Goal: Find specific page/section: Find specific page/section

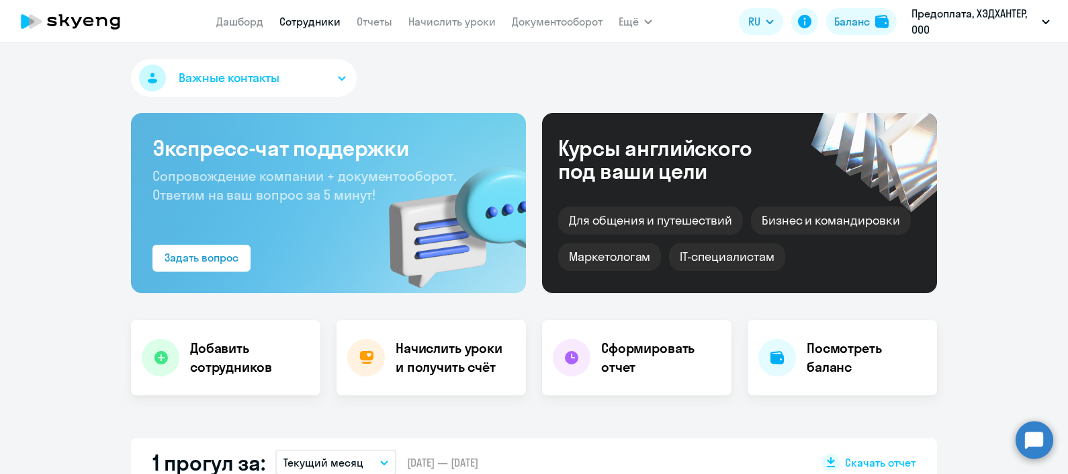
click at [338, 24] on link "Сотрудники" at bounding box center [310, 21] width 61 height 13
select select "30"
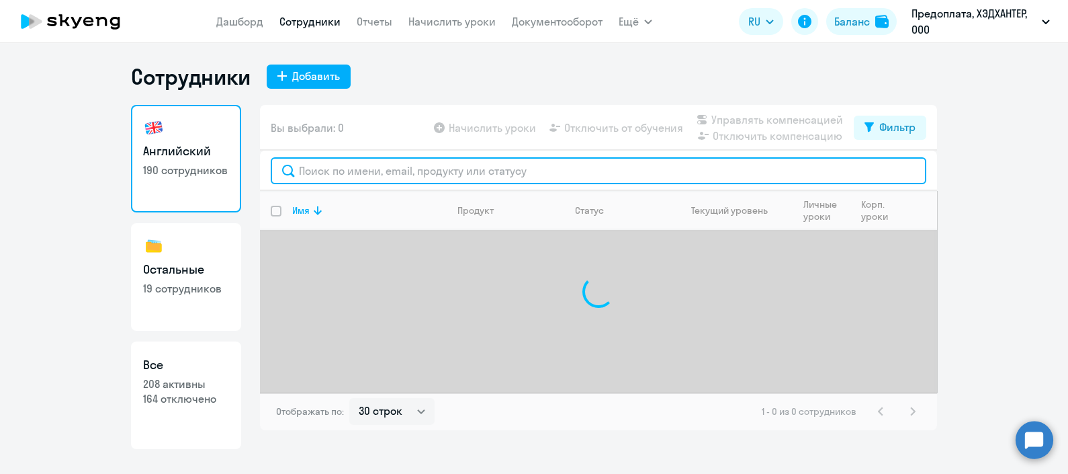
click at [423, 176] on input "text" at bounding box center [599, 170] width 656 height 27
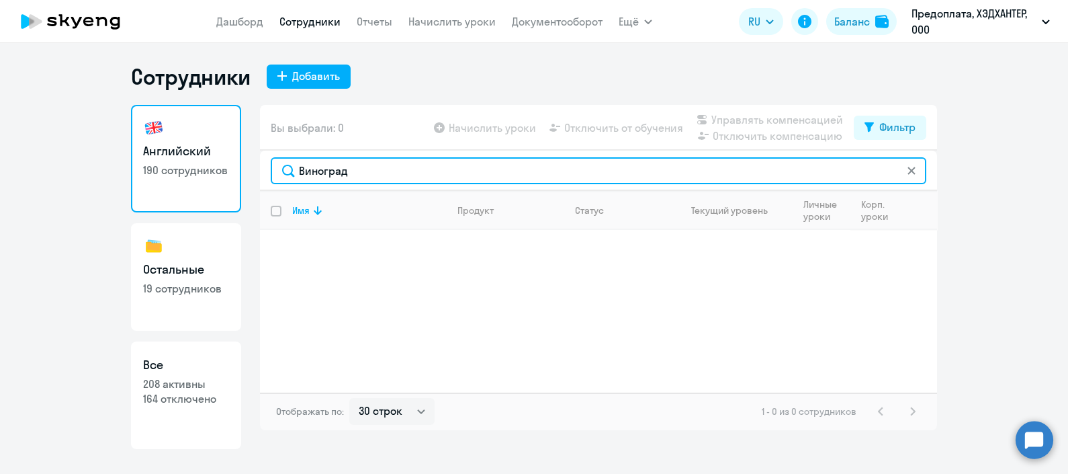
type input "Виноград"
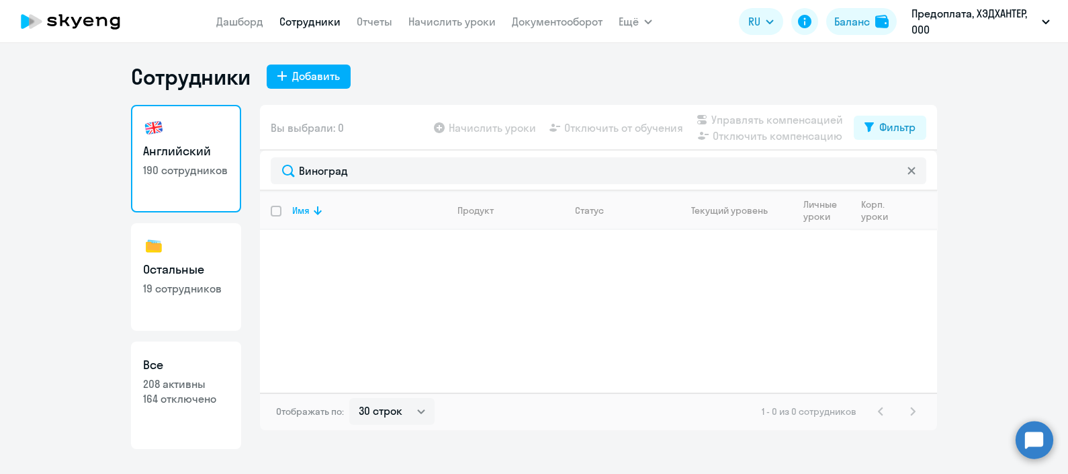
click at [168, 388] on p "208 активны" at bounding box center [186, 383] width 86 height 15
select select "30"
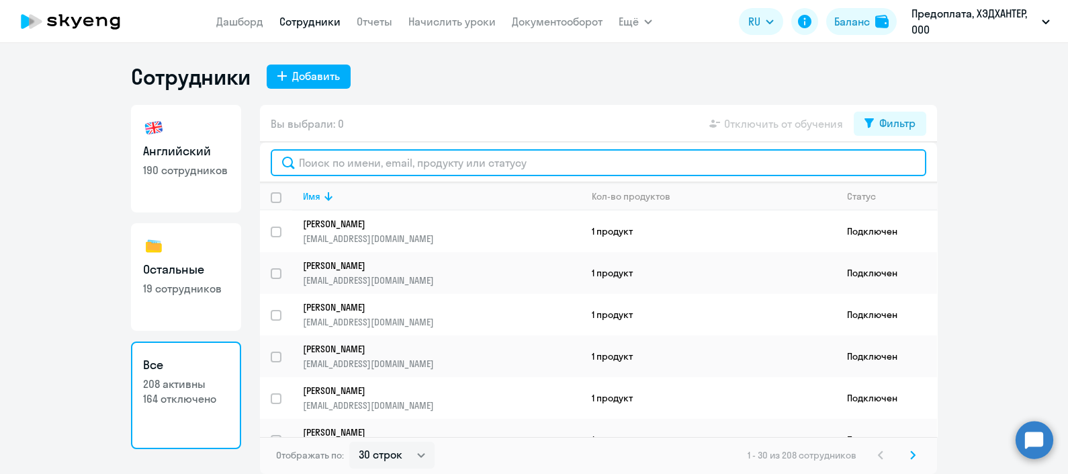
click at [405, 165] on input "text" at bounding box center [599, 162] width 656 height 27
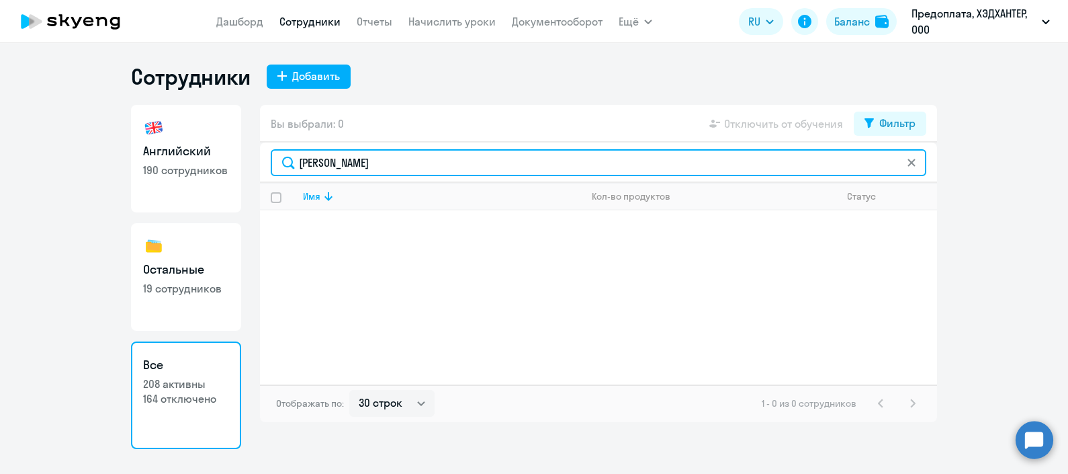
type input "виноградов"
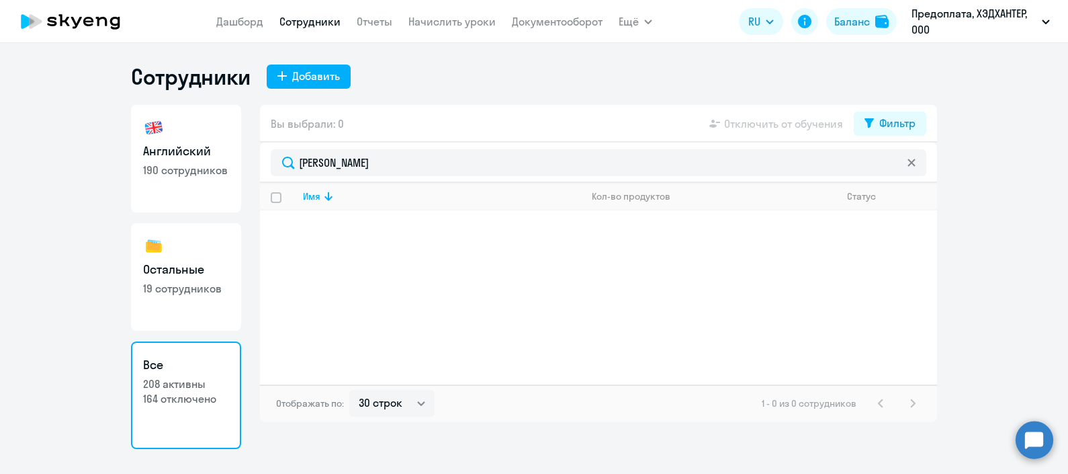
click at [219, 188] on link "Английский 190 сотрудников" at bounding box center [186, 159] width 110 height 108
select select "30"
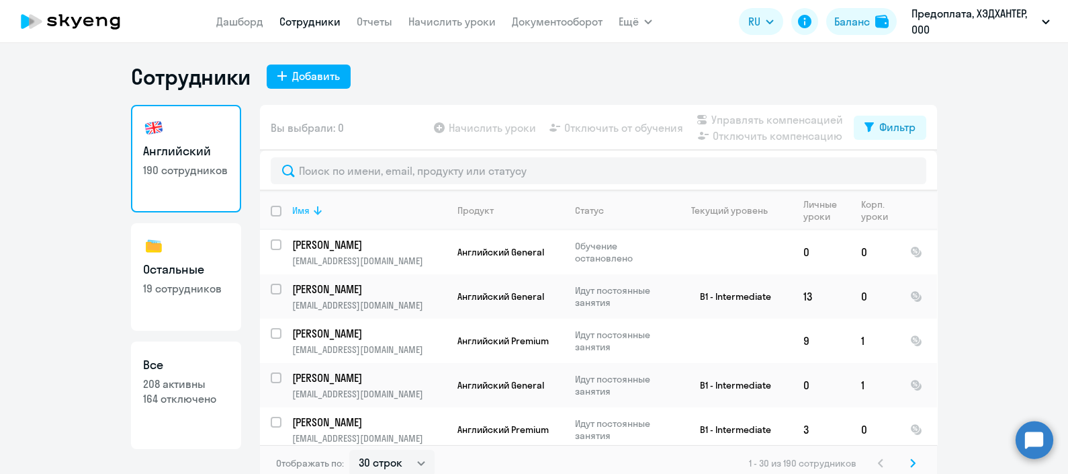
click at [314, 209] on icon at bounding box center [318, 210] width 8 height 9
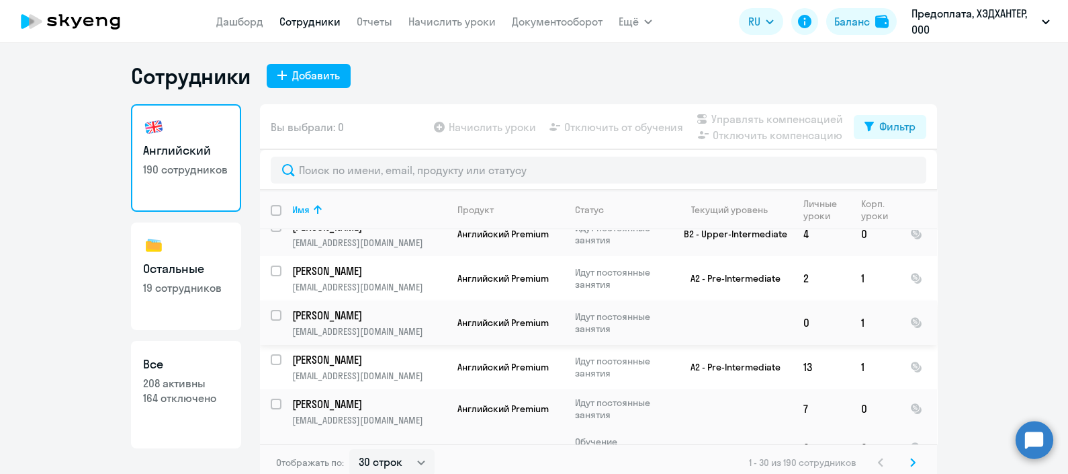
scroll to position [7, 0]
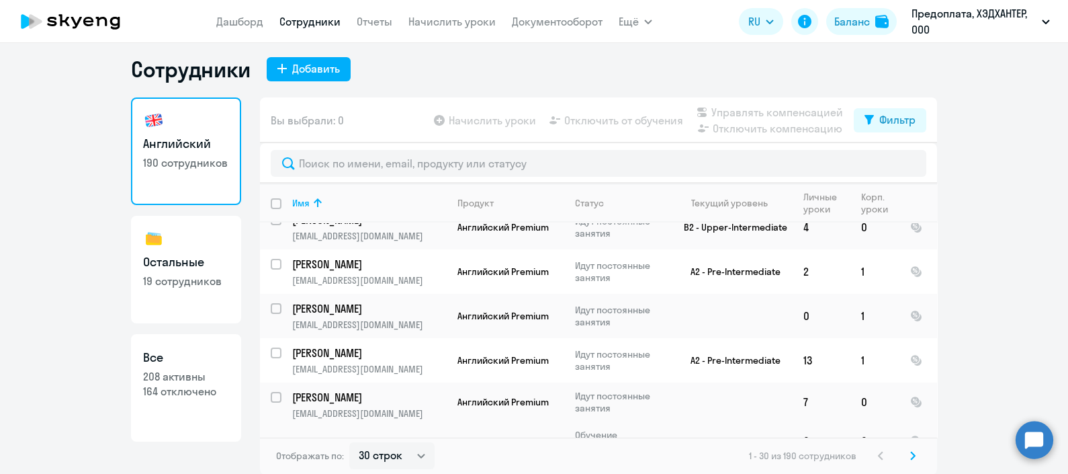
click at [913, 455] on svg-icon at bounding box center [913, 456] width 16 height 16
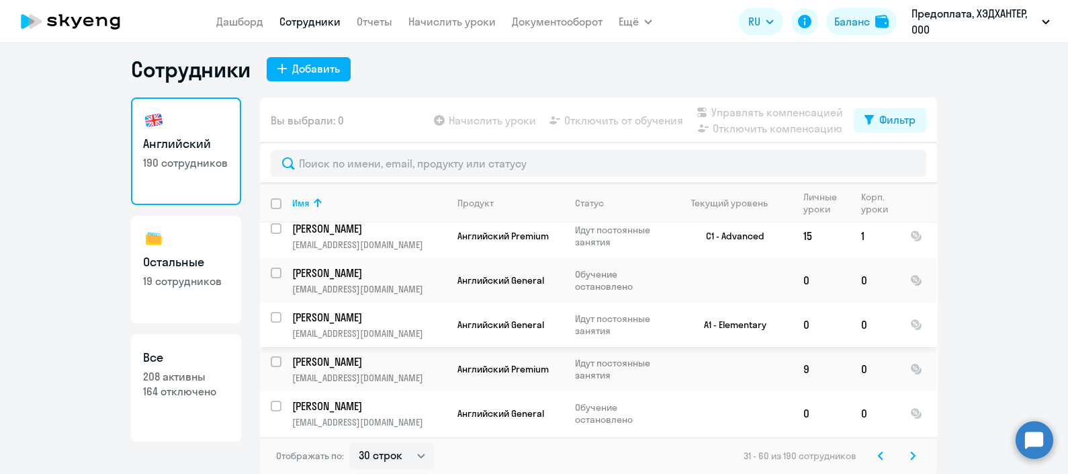
scroll to position [200, 0]
click at [208, 315] on link "Остальные 19 сотрудников" at bounding box center [186, 270] width 110 height 108
select select "30"
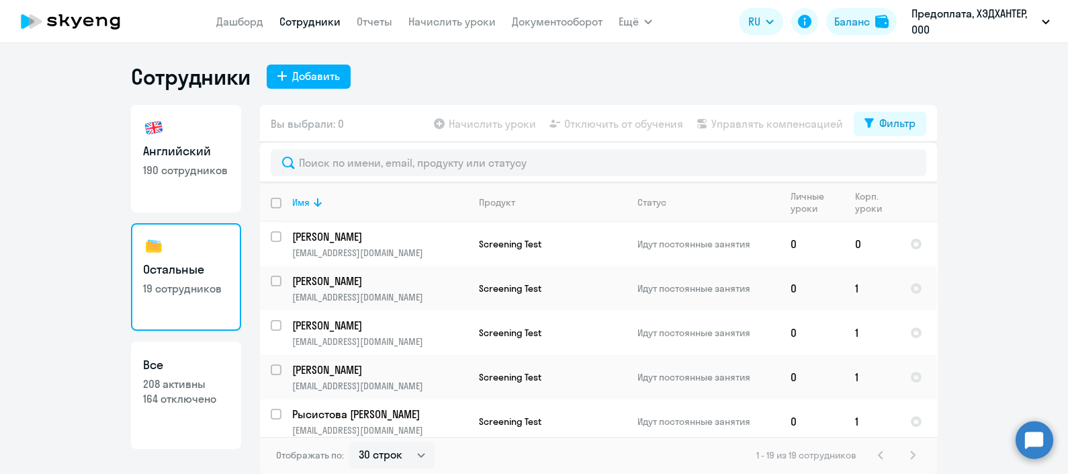
click at [197, 373] on link "Все 208 активны 164 отключено" at bounding box center [186, 395] width 110 height 108
select select "30"
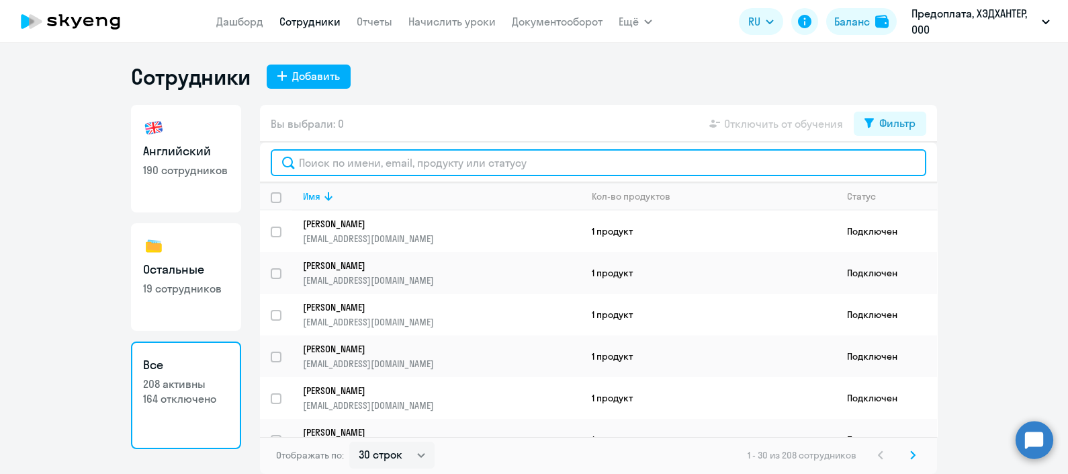
click at [331, 163] on input "text" at bounding box center [599, 162] width 656 height 27
paste input "m.vinogradov@hh.ru"
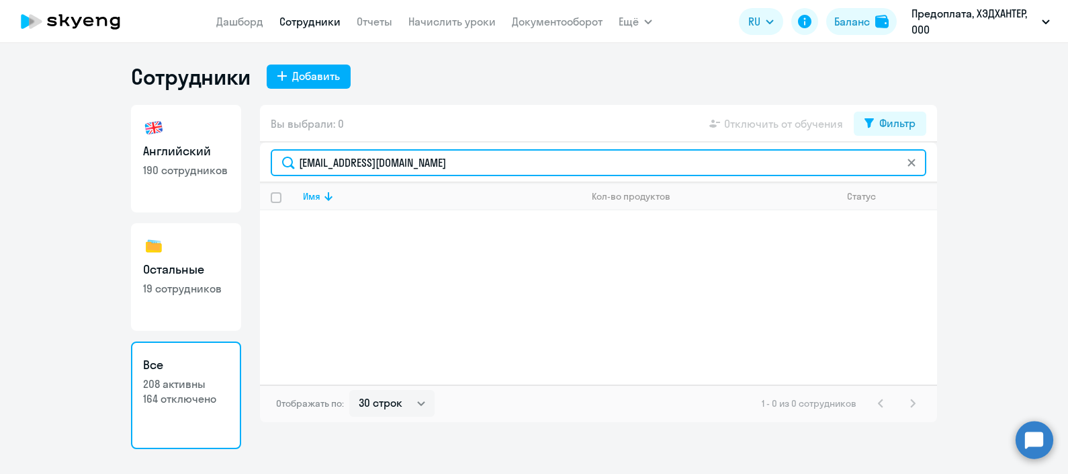
click at [452, 163] on input "m.vinogradov@hh.ru" at bounding box center [599, 162] width 656 height 27
type input "m.vinogradov"
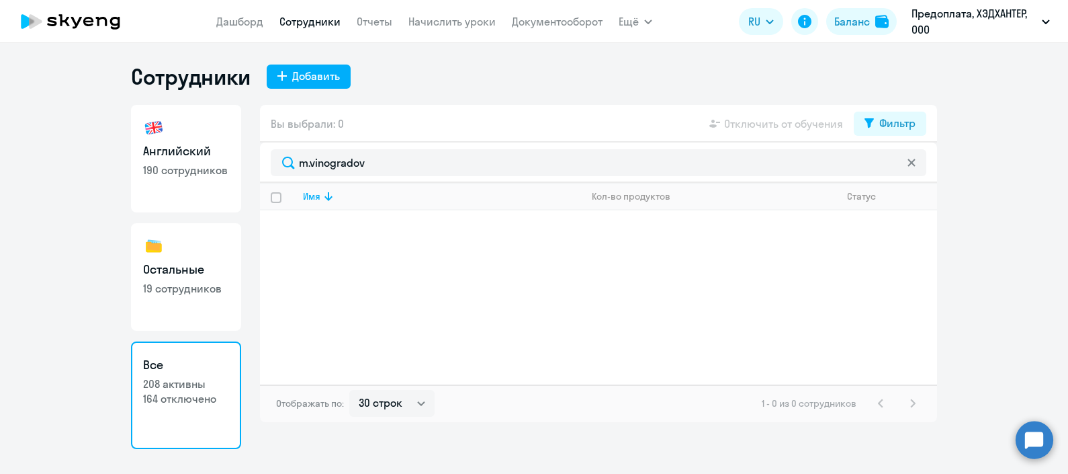
click at [201, 281] on p "19 сотрудников" at bounding box center [186, 288] width 86 height 15
select select "30"
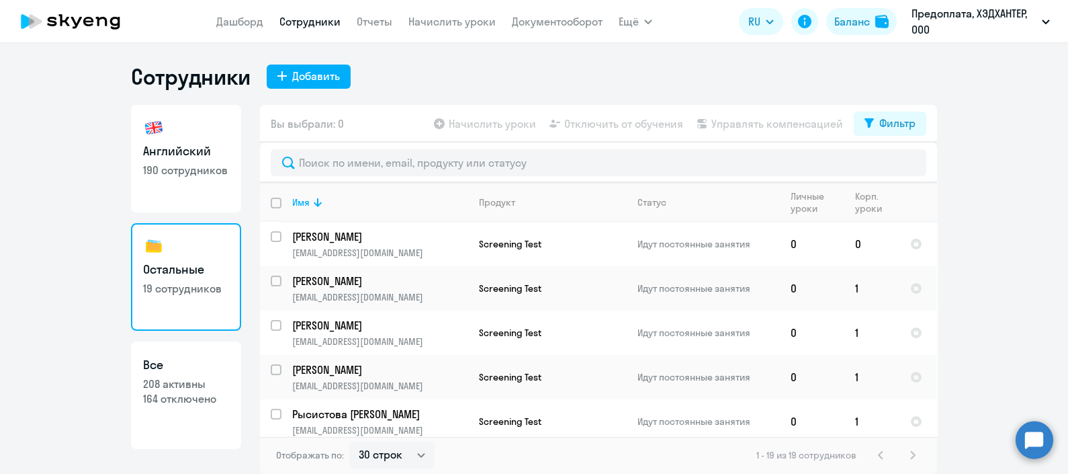
click at [210, 175] on p "190 сотрудников" at bounding box center [186, 170] width 86 height 15
select select "30"
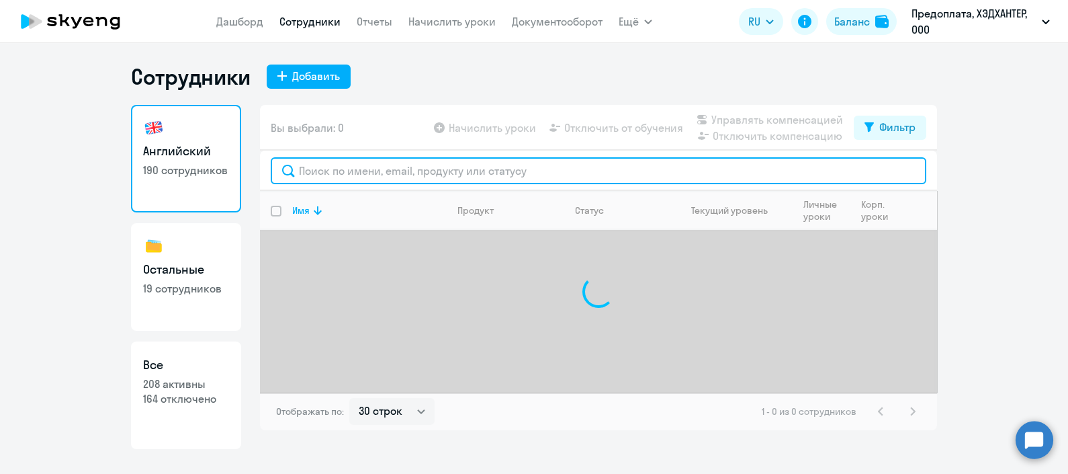
click at [367, 169] on input "text" at bounding box center [599, 170] width 656 height 27
paste input "m.vinogradov@hh.ru"
type input "m.vinogradov@hh.ru"
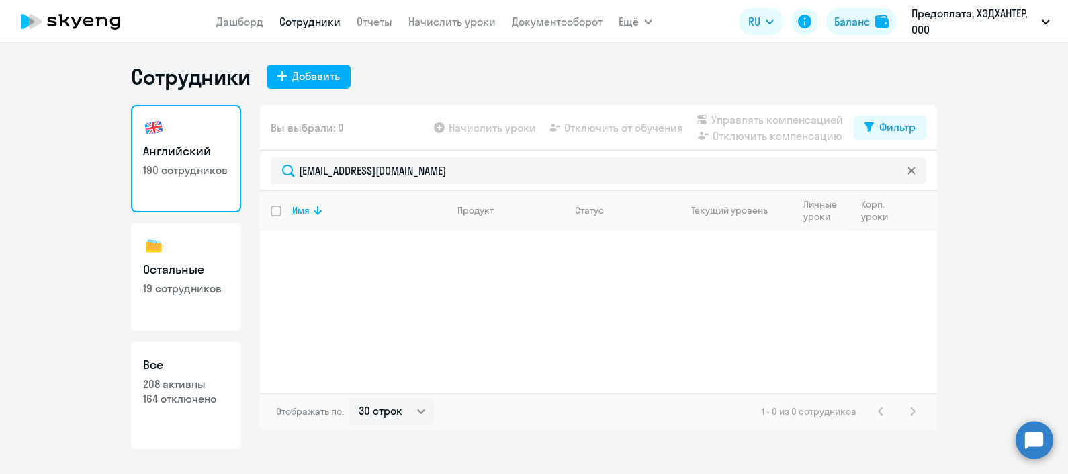
click at [280, 284] on div "Имя Продукт Статус Текущий уровень Личные уроки Корп. уроки" at bounding box center [598, 292] width 677 height 202
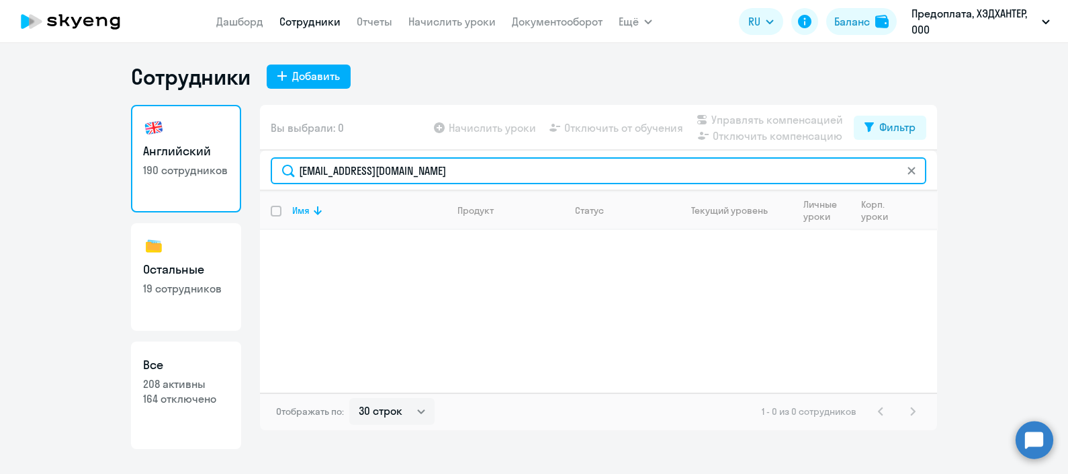
drag, startPoint x: 433, startPoint y: 163, endPoint x: 267, endPoint y: 155, distance: 166.8
click at [267, 155] on div "m.vinogradov@hh.ru" at bounding box center [598, 171] width 677 height 40
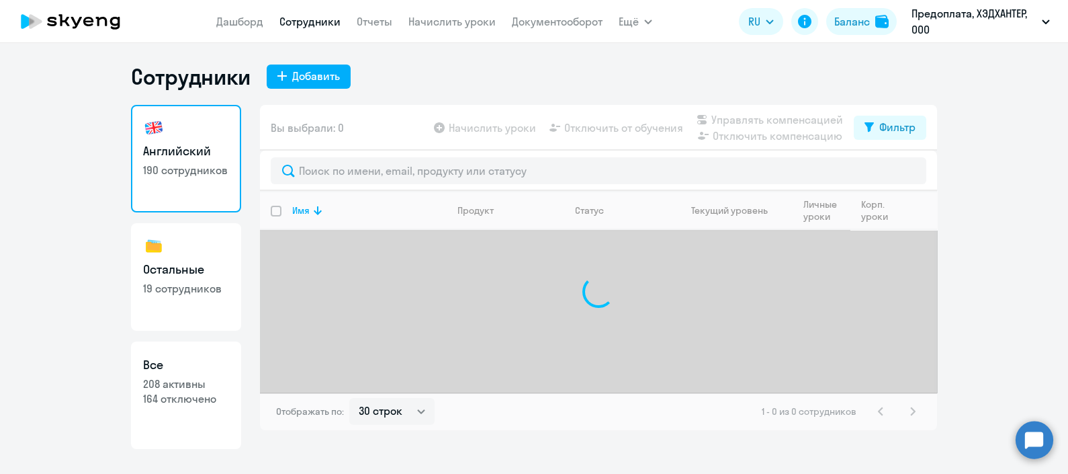
click at [195, 390] on p "208 активны" at bounding box center [186, 383] width 86 height 15
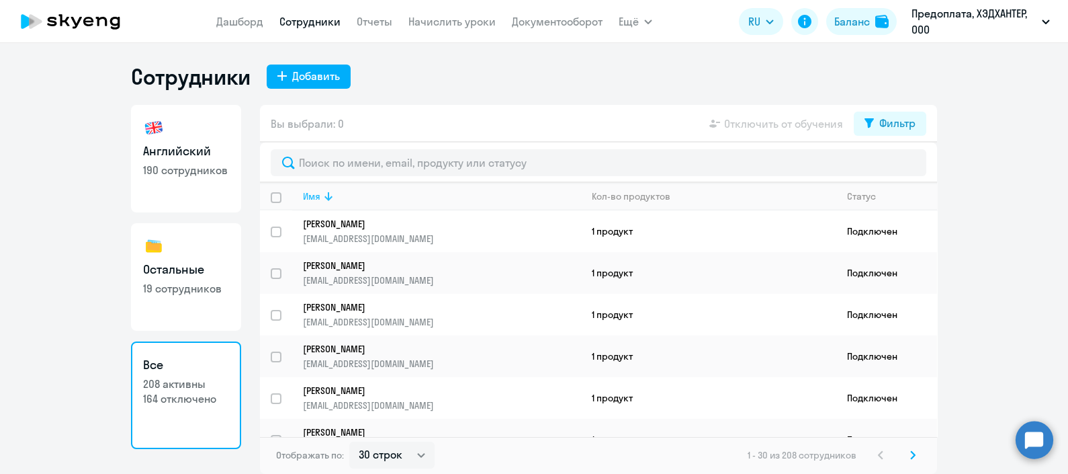
click at [331, 194] on icon at bounding box center [329, 196] width 16 height 16
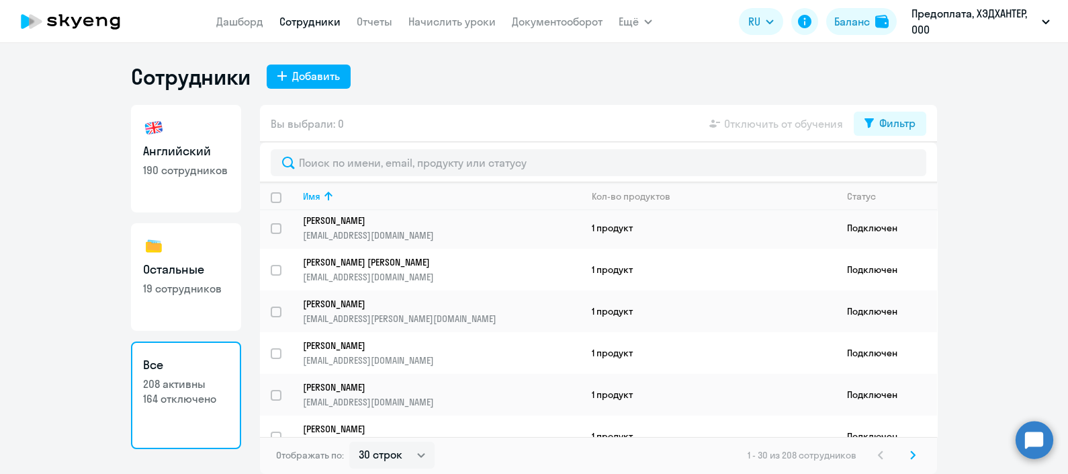
scroll to position [1003, 0]
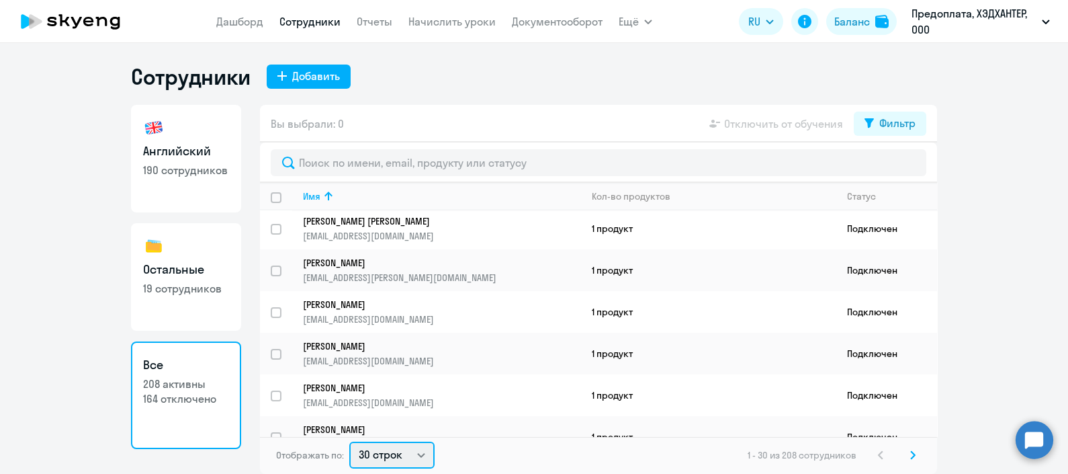
click at [407, 457] on select "30 строк 50 строк 100 строк" at bounding box center [391, 454] width 85 height 27
select select "100"
click at [349, 441] on select "30 строк 50 строк 100 строк" at bounding box center [391, 454] width 85 height 27
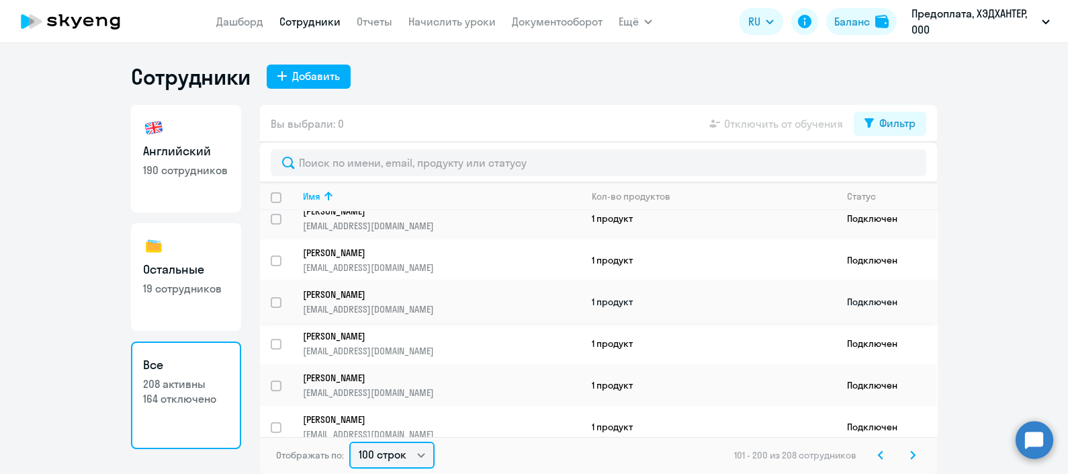
scroll to position [0, 0]
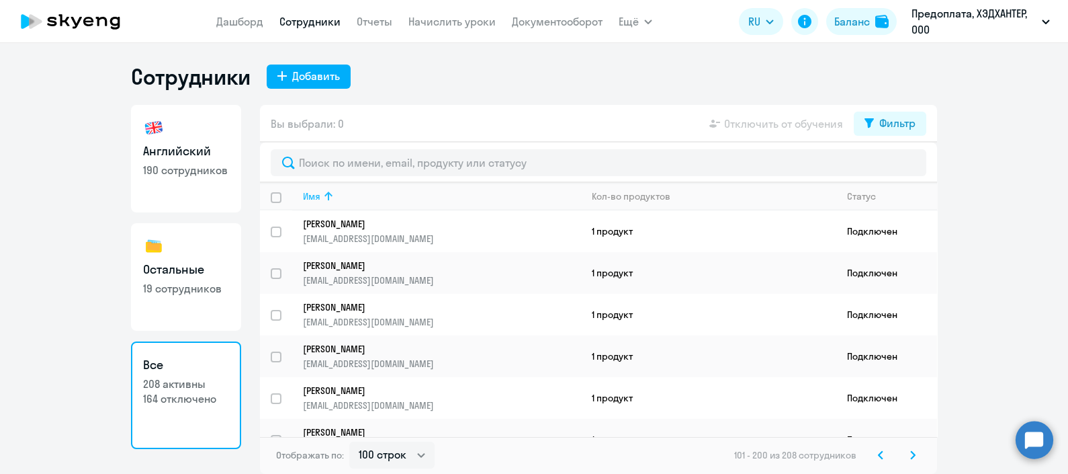
click at [333, 189] on icon at bounding box center [329, 196] width 16 height 16
click at [335, 189] on icon at bounding box center [329, 196] width 16 height 16
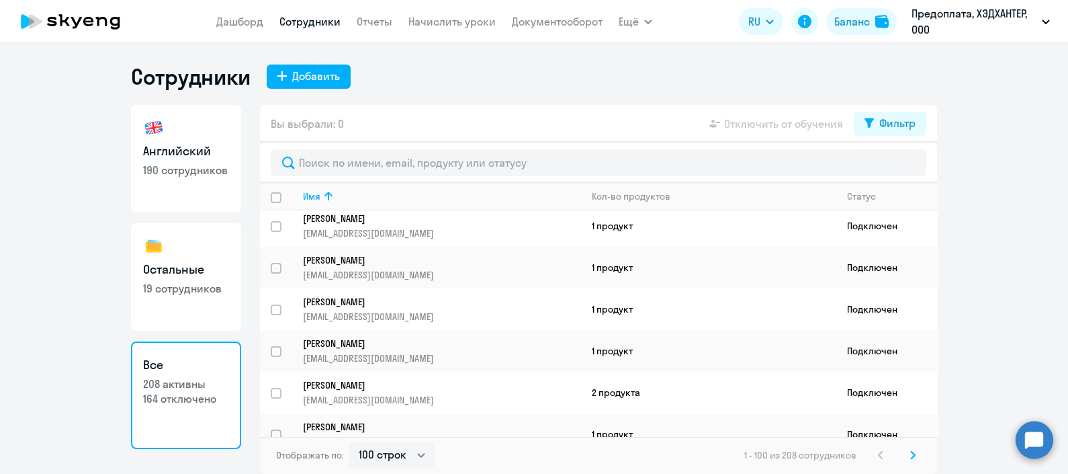
scroll to position [1089, 0]
click at [869, 121] on icon at bounding box center [869, 122] width 9 height 9
click at [911, 166] on span at bounding box center [904, 167] width 23 height 13
click at [893, 166] on input "checkbox" at bounding box center [892, 166] width 1 height 1
checkbox input "true"
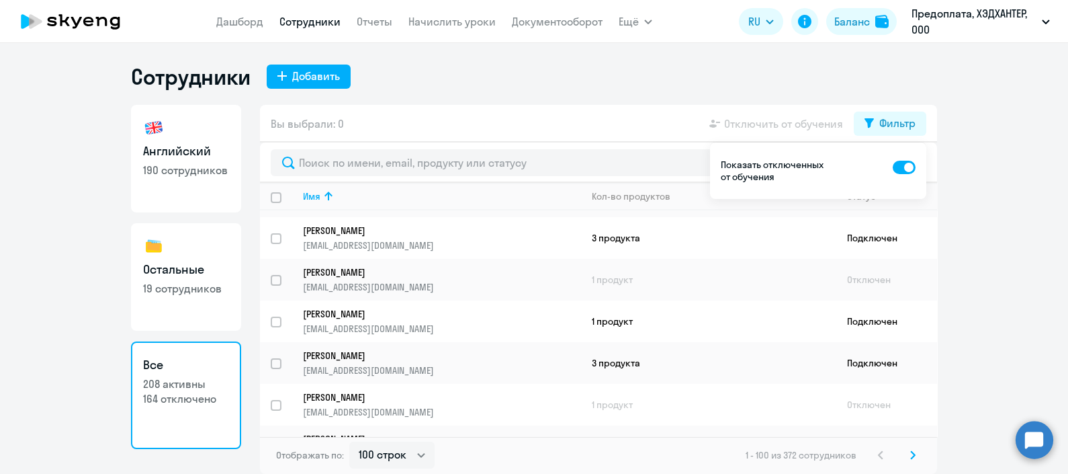
scroll to position [1837, 0]
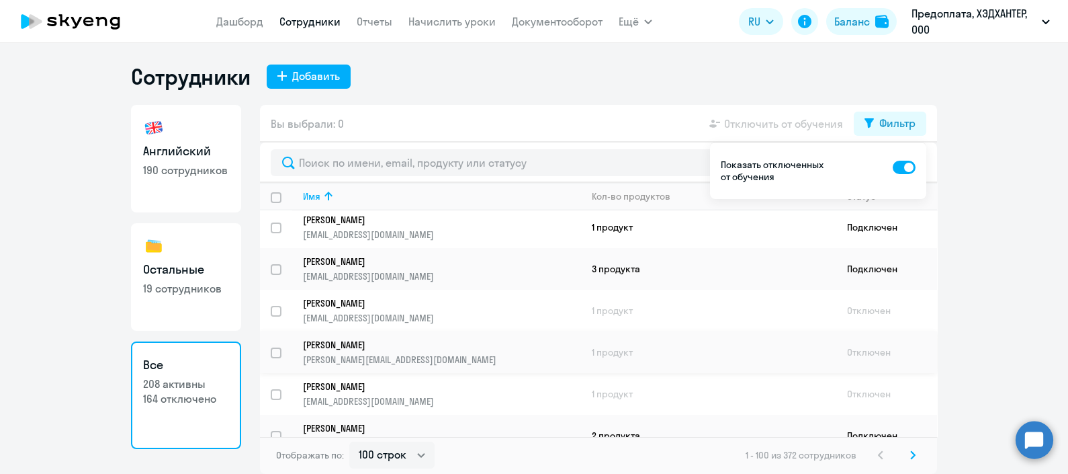
click at [343, 339] on p "[PERSON_NAME]" at bounding box center [432, 345] width 259 height 12
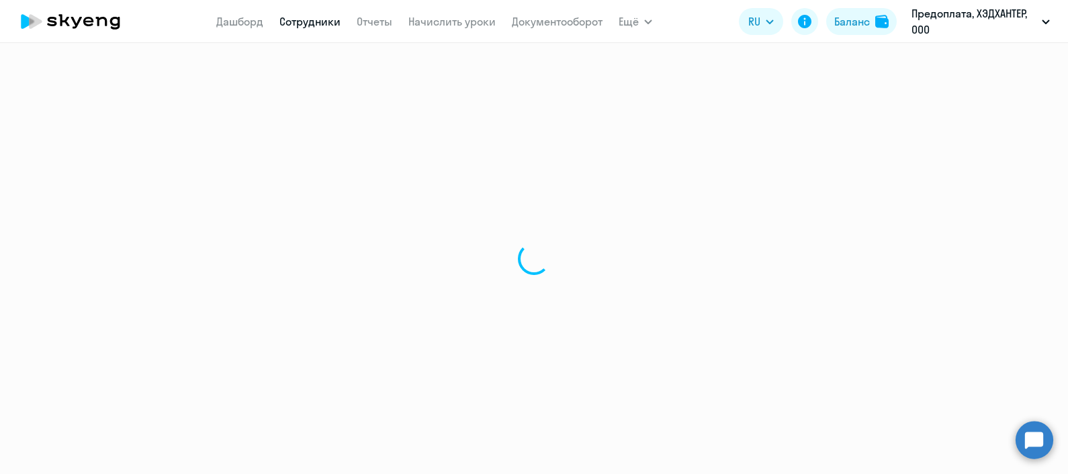
select select "english"
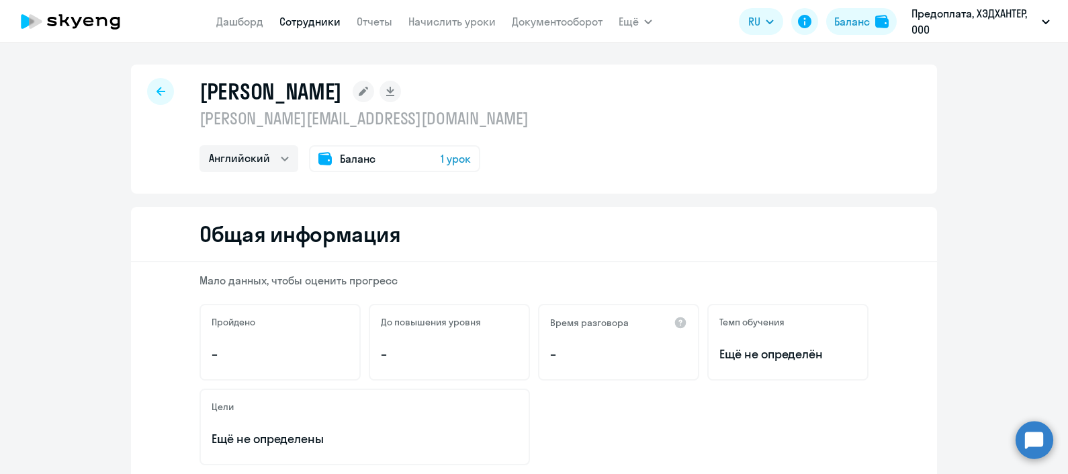
click at [152, 83] on div at bounding box center [160, 91] width 27 height 27
select select "30"
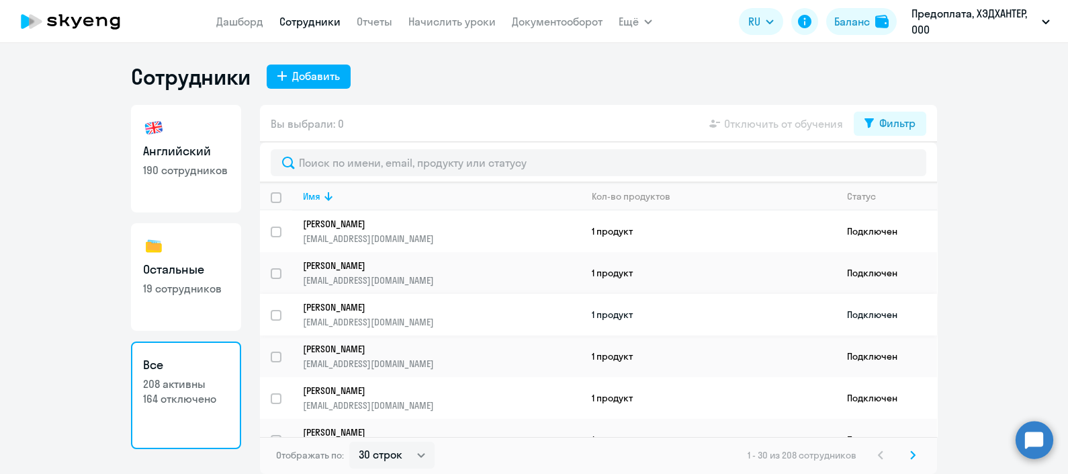
click at [393, 294] on td "Юрин Антон a.yurin@hh.ru" at bounding box center [436, 315] width 289 height 42
select select "english"
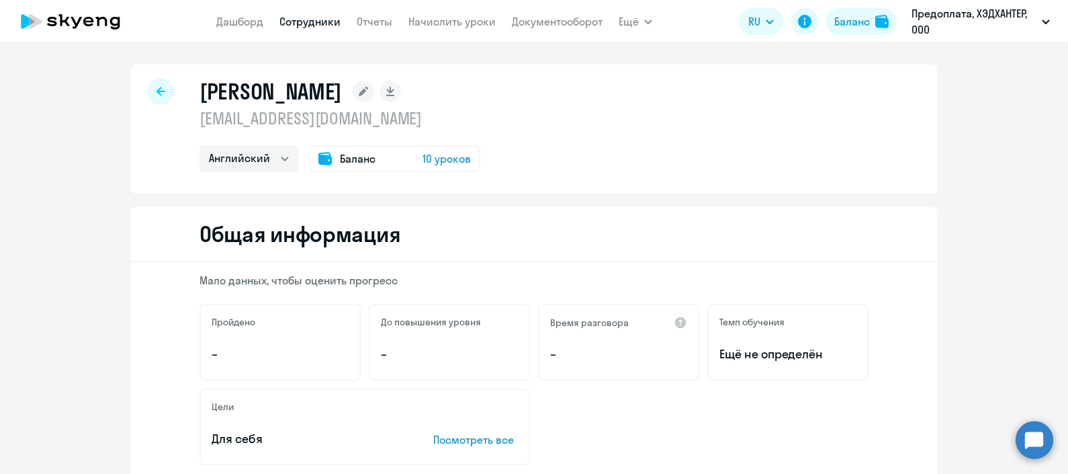
select select "30"
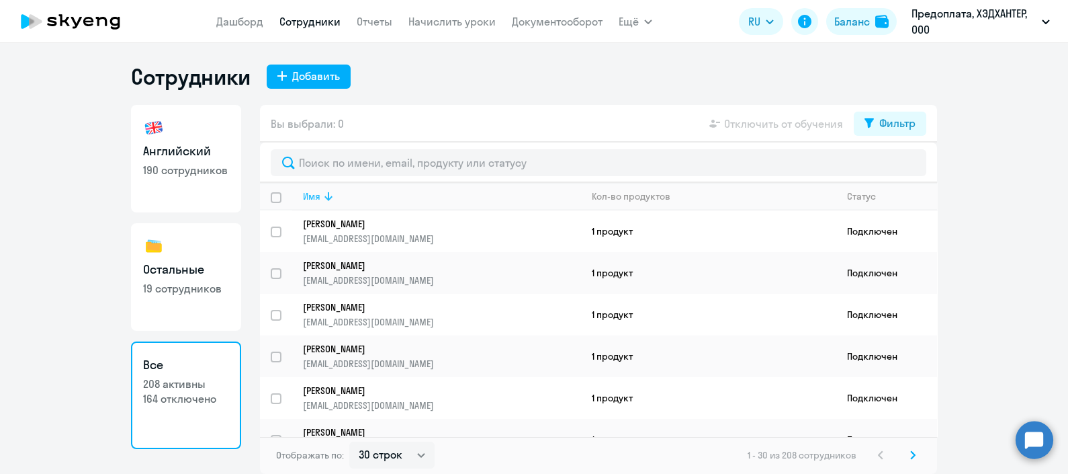
click at [323, 192] on icon at bounding box center [329, 196] width 16 height 16
click at [870, 123] on icon at bounding box center [869, 122] width 9 height 9
click at [913, 166] on span at bounding box center [904, 167] width 23 height 13
click at [893, 166] on input "checkbox" at bounding box center [892, 166] width 1 height 1
checkbox input "true"
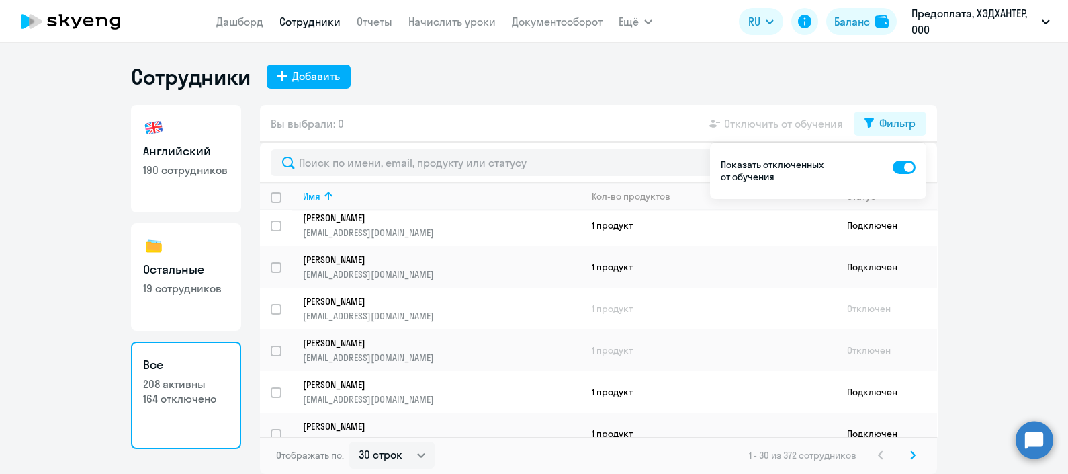
scroll to position [1003, 0]
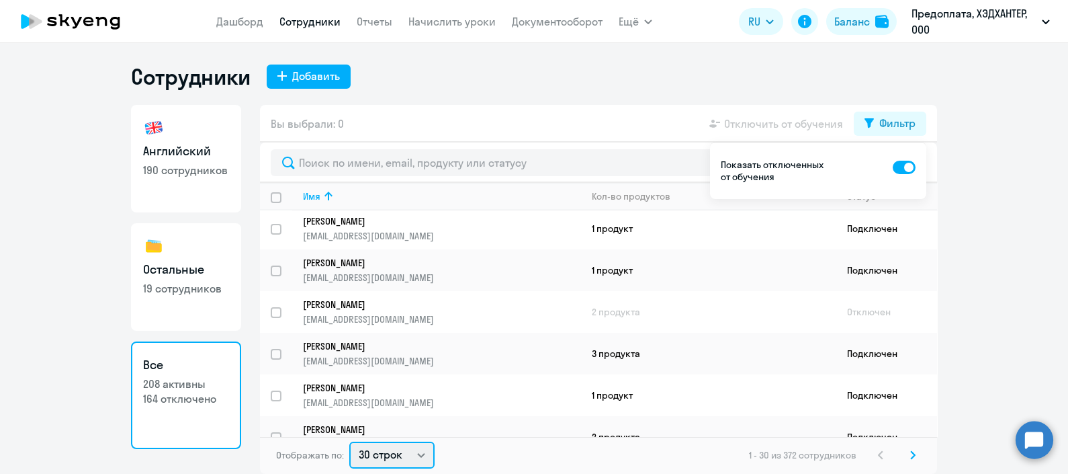
click at [400, 454] on select "30 строк 50 строк 100 строк" at bounding box center [391, 454] width 85 height 27
select select "100"
click at [349, 441] on select "30 строк 50 строк 100 строк" at bounding box center [391, 454] width 85 height 27
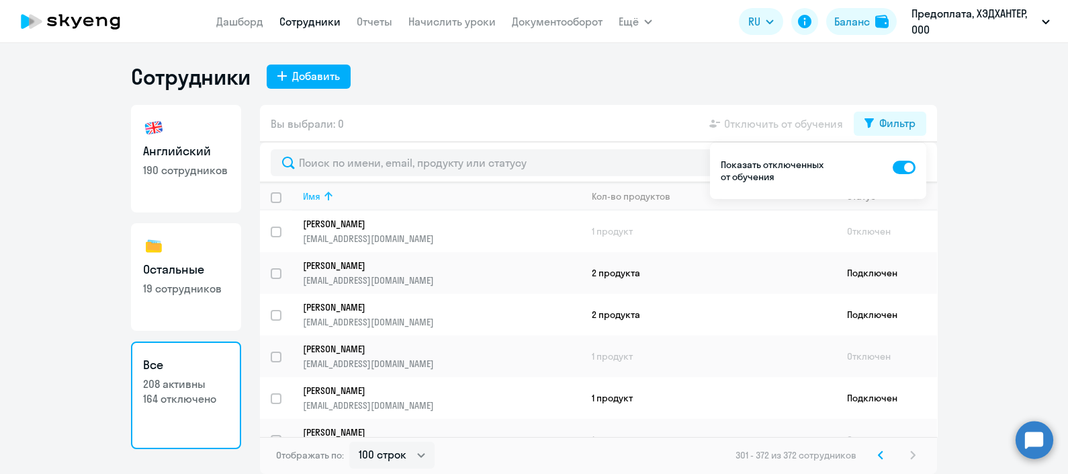
click at [331, 194] on icon at bounding box center [329, 196] width 16 height 16
click at [329, 194] on icon at bounding box center [329, 196] width 16 height 16
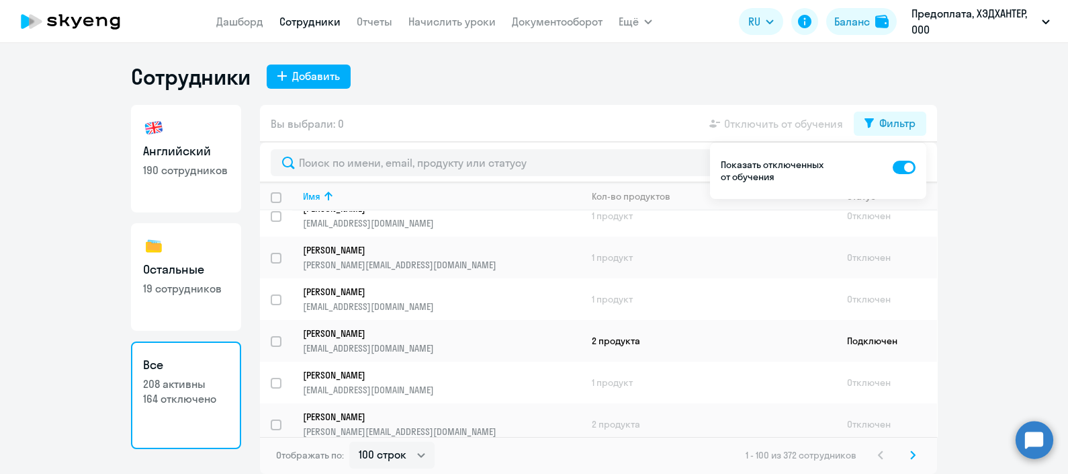
scroll to position [1912, 0]
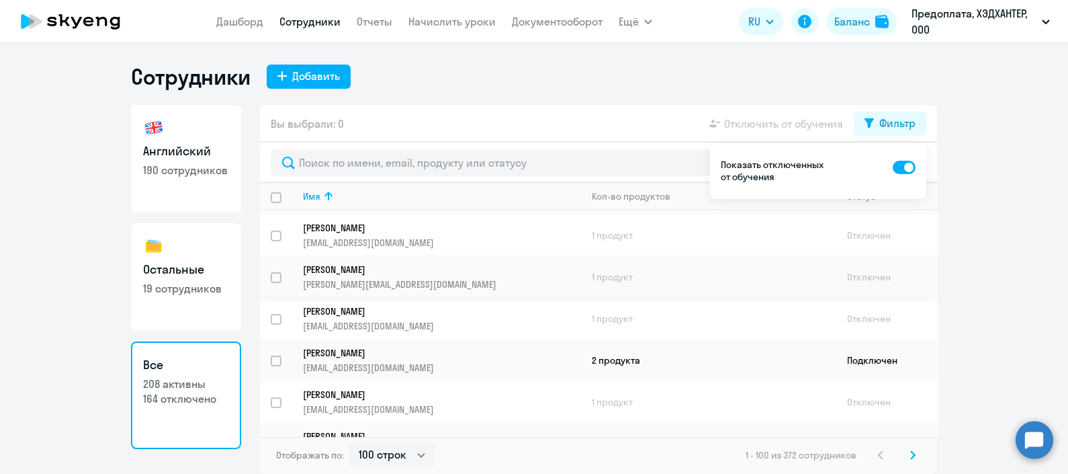
click at [278, 272] on input "select row 22423947" at bounding box center [284, 285] width 27 height 27
checkbox input "true"
click at [863, 256] on td "Отключен" at bounding box center [887, 277] width 101 height 42
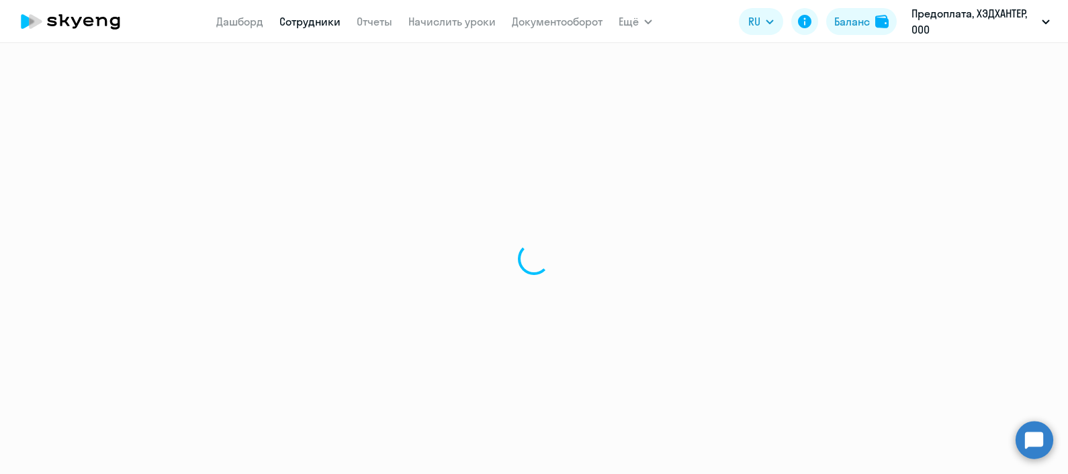
select select "english"
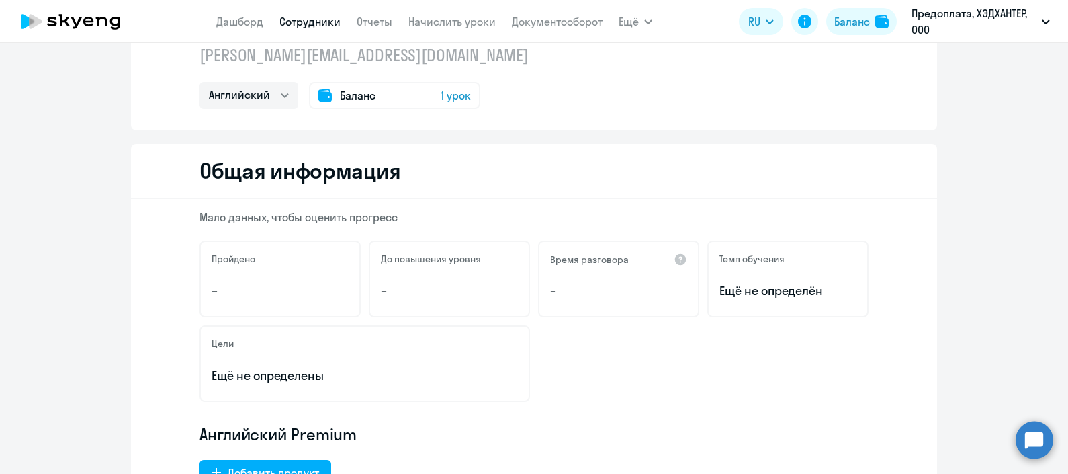
scroll to position [80, 0]
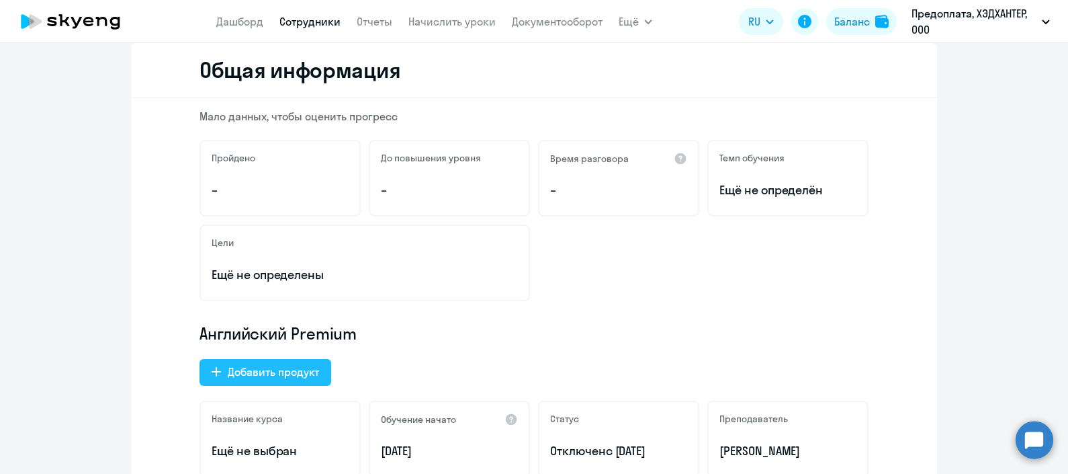
click at [274, 370] on div "Добавить продукт" at bounding box center [273, 372] width 91 height 16
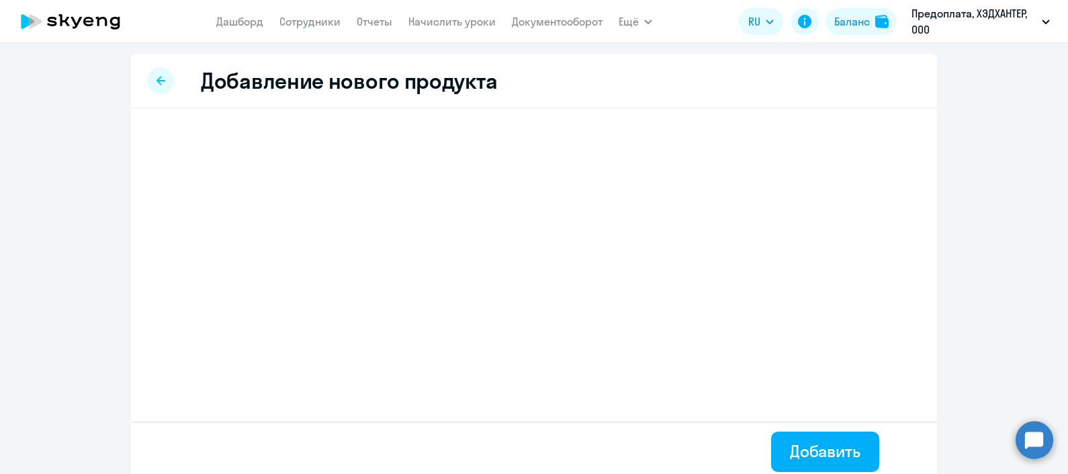
click at [151, 86] on div at bounding box center [160, 80] width 27 height 27
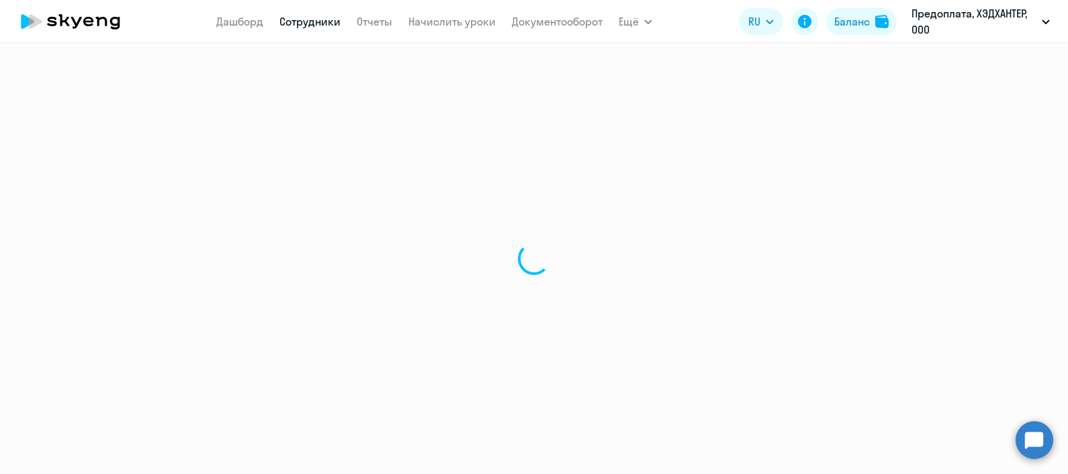
select select "english"
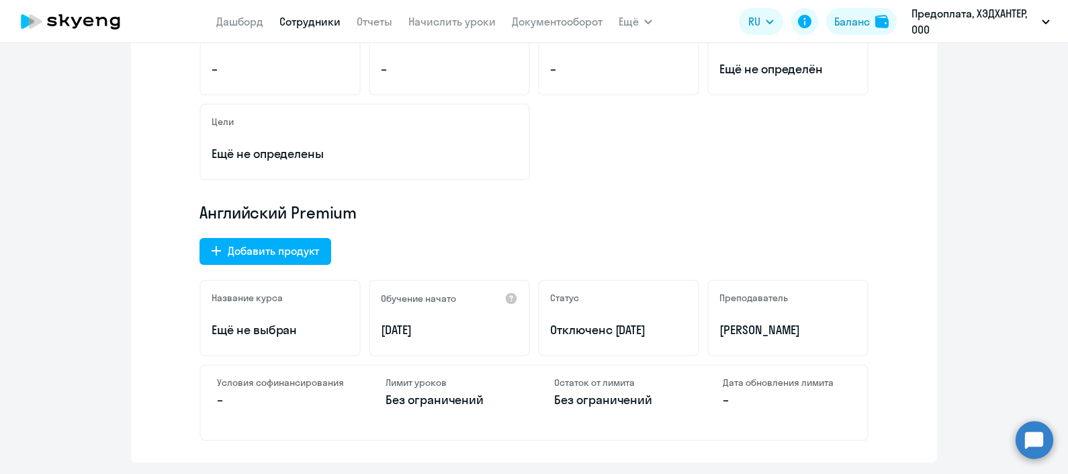
scroll to position [369, 0]
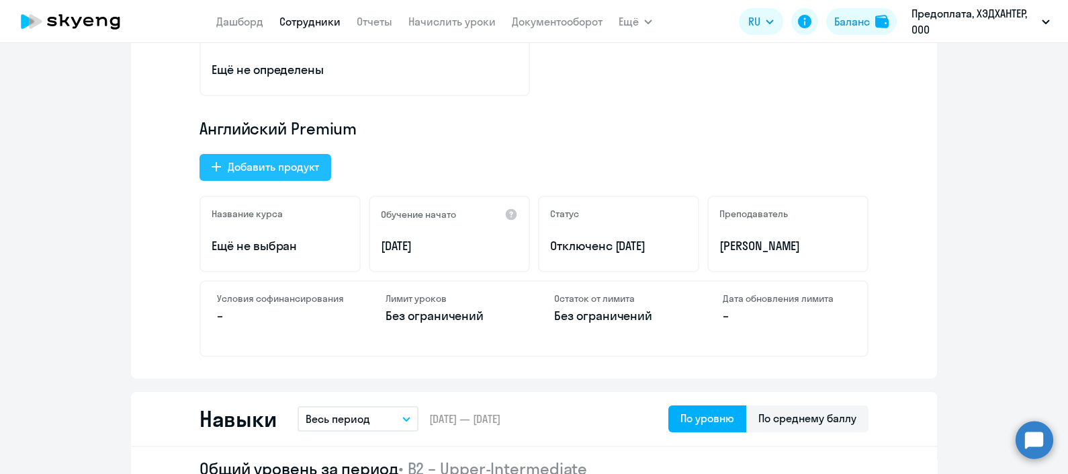
click at [292, 175] on button "Добавить продукт" at bounding box center [266, 167] width 132 height 27
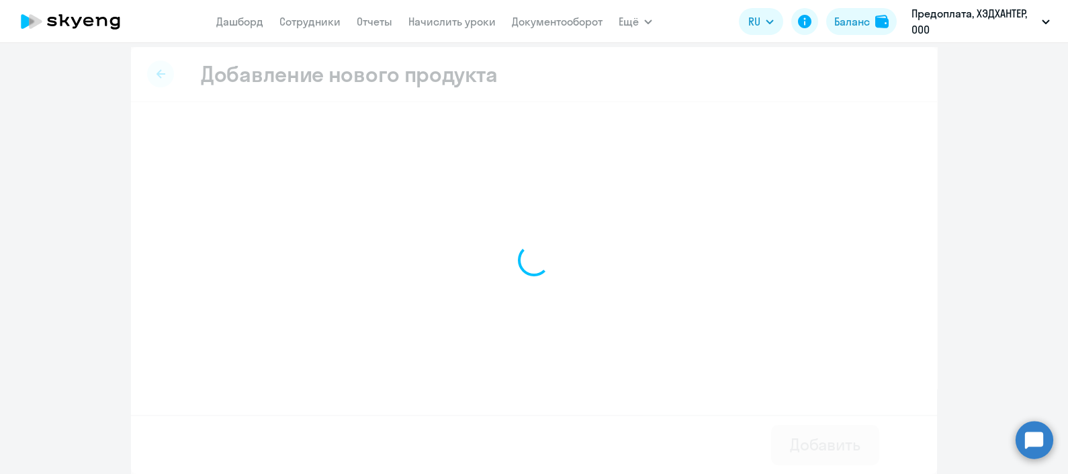
scroll to position [7, 0]
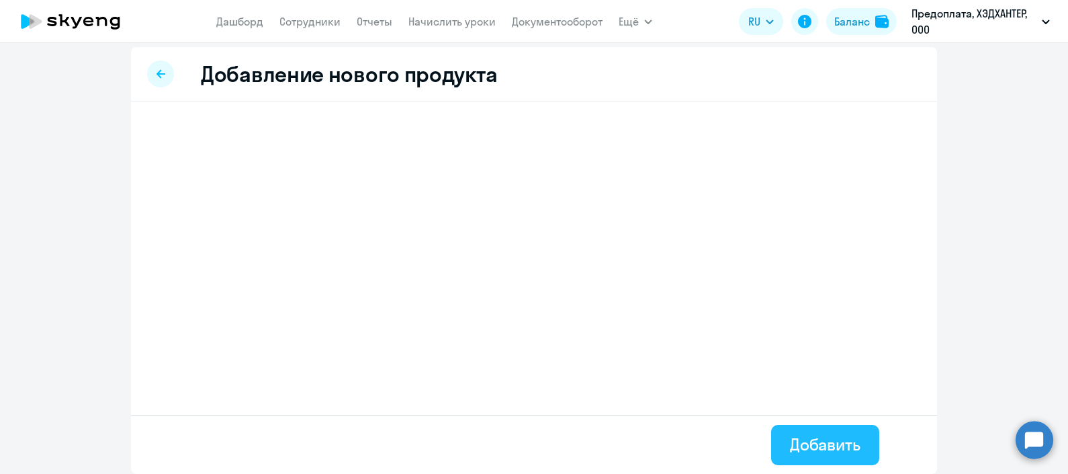
click at [838, 450] on div "Добавить" at bounding box center [825, 444] width 71 height 22
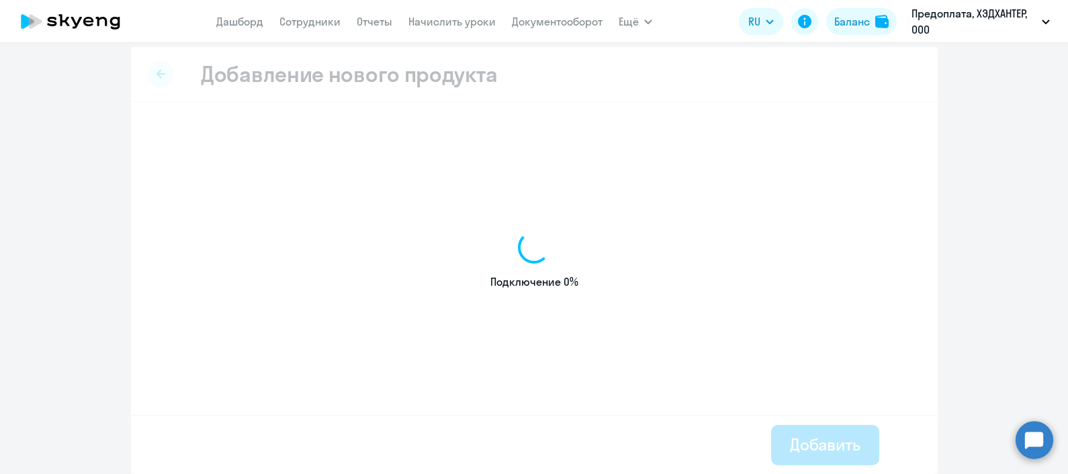
scroll to position [6, 0]
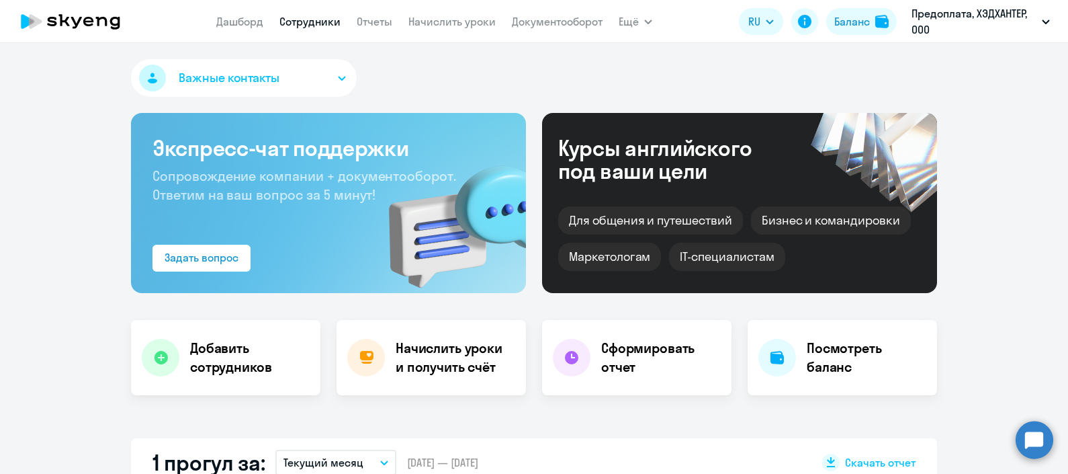
click at [321, 27] on link "Сотрудники" at bounding box center [310, 21] width 61 height 13
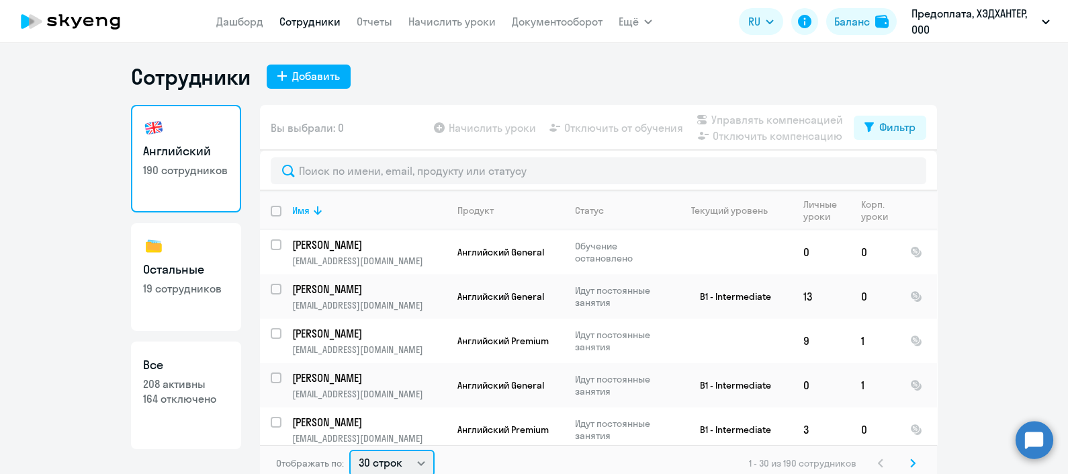
drag, startPoint x: 192, startPoint y: 382, endPoint x: 410, endPoint y: 462, distance: 232.8
click at [410, 462] on select "30 строк 50 строк 100 строк" at bounding box center [391, 463] width 85 height 27
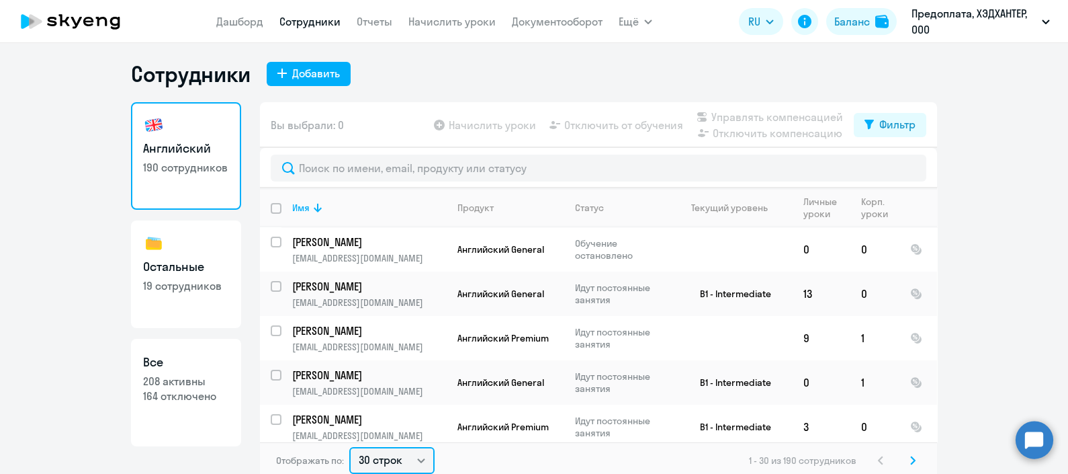
select select "100"
click at [349, 447] on select "30 строк 50 строк 100 строк" at bounding box center [391, 460] width 85 height 27
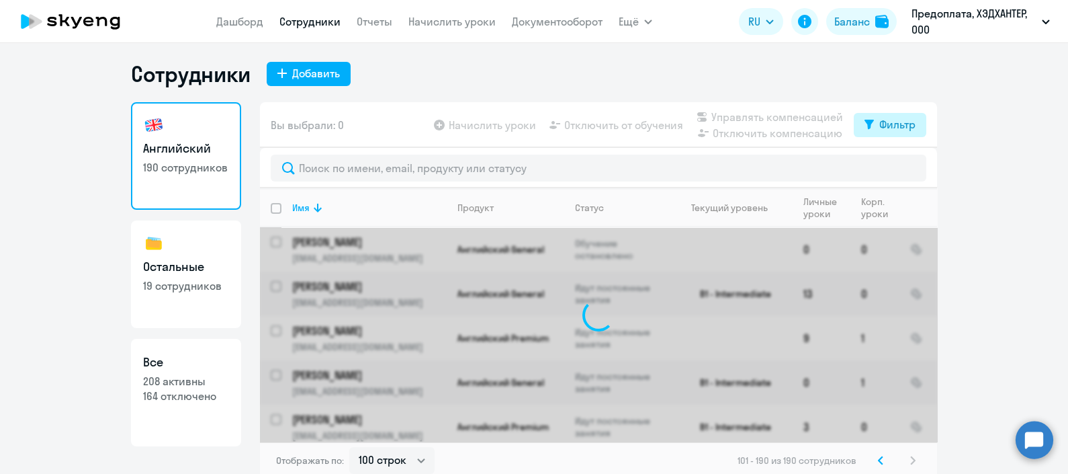
click at [889, 114] on button "Фильтр" at bounding box center [890, 125] width 73 height 24
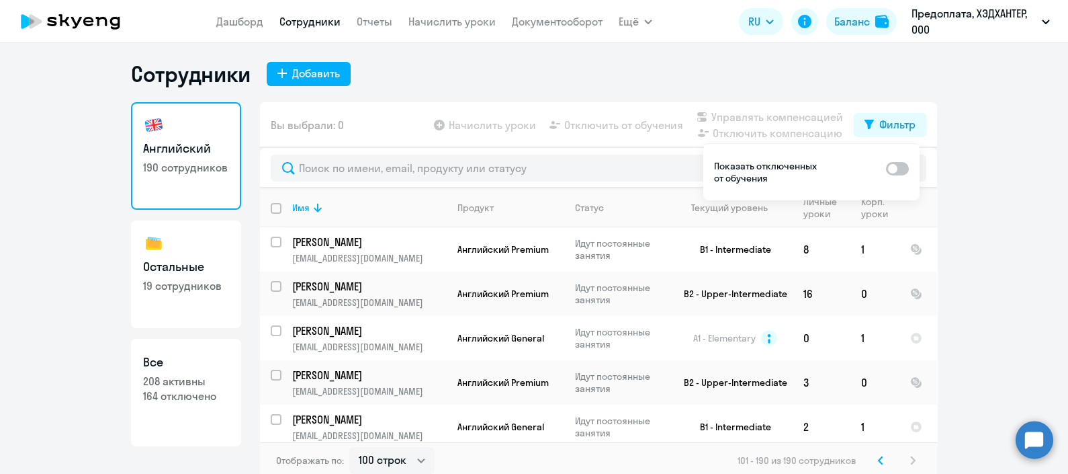
click at [901, 165] on span at bounding box center [897, 168] width 23 height 13
click at [886, 167] on input "checkbox" at bounding box center [886, 167] width 1 height 1
checkbox input "true"
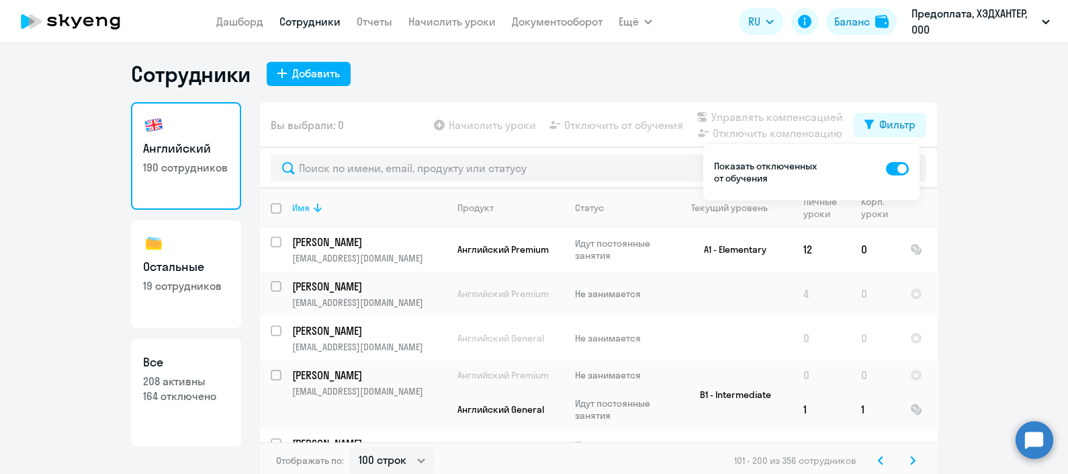
click at [310, 204] on icon at bounding box center [318, 208] width 16 height 16
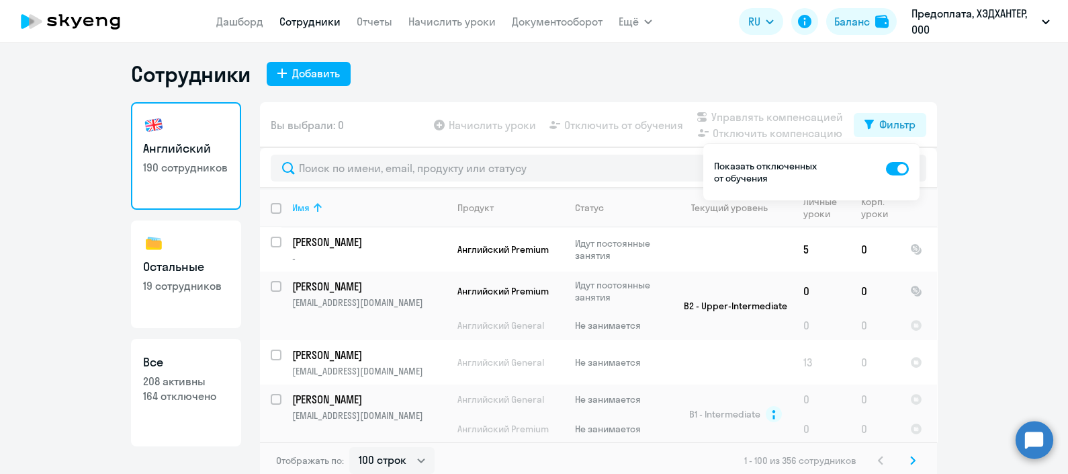
click at [310, 204] on icon at bounding box center [318, 208] width 16 height 16
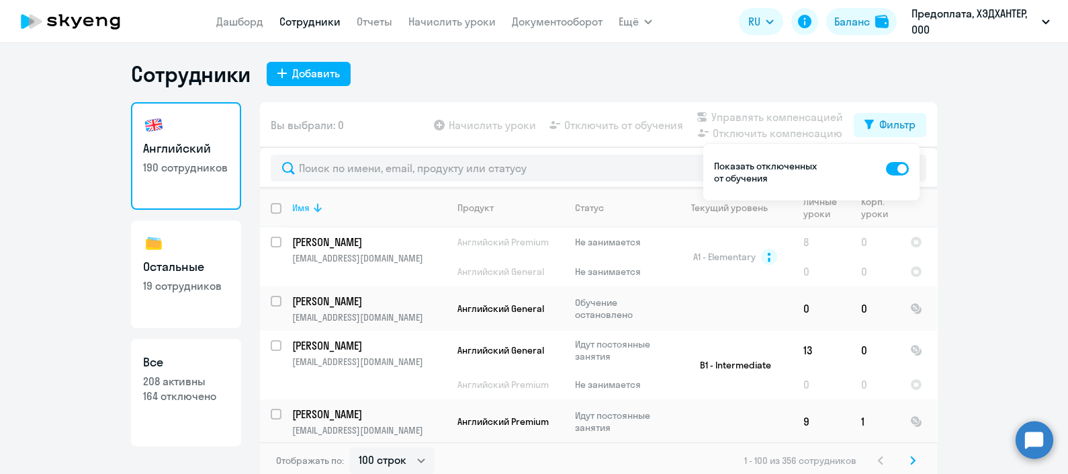
click at [310, 204] on icon at bounding box center [318, 208] width 16 height 16
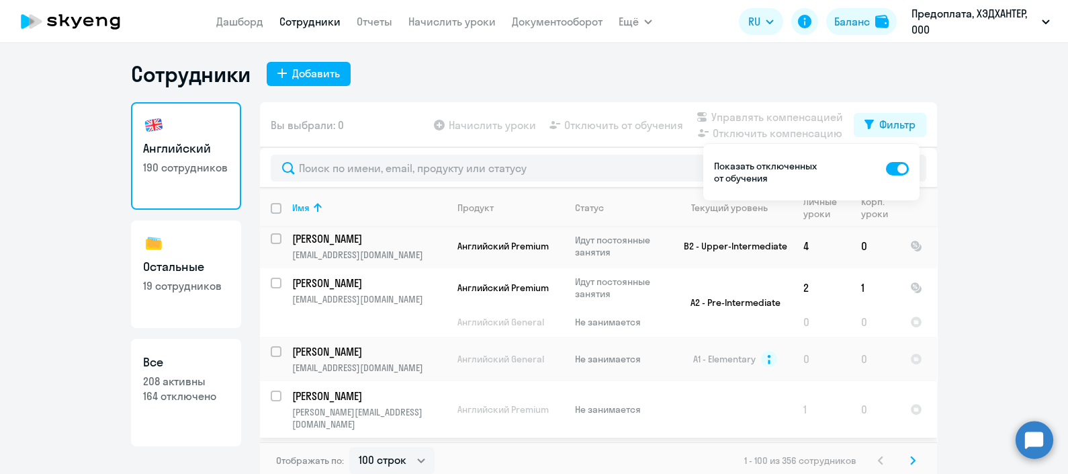
scroll to position [2129, 0]
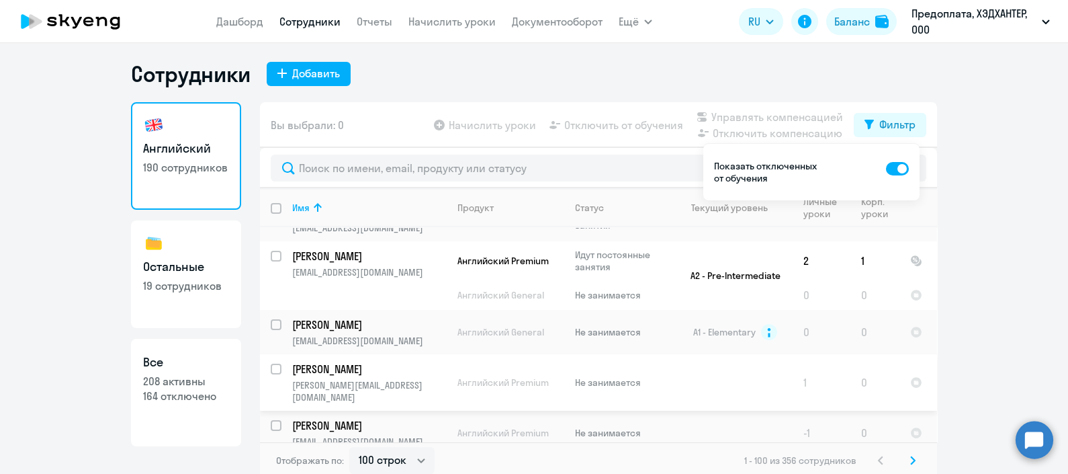
click at [345, 362] on p "[PERSON_NAME]" at bounding box center [368, 369] width 152 height 15
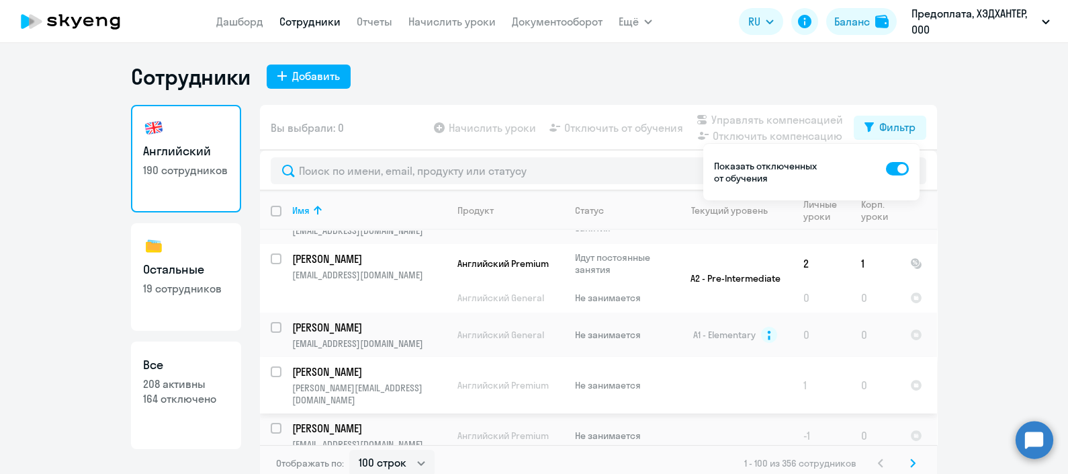
select select "english"
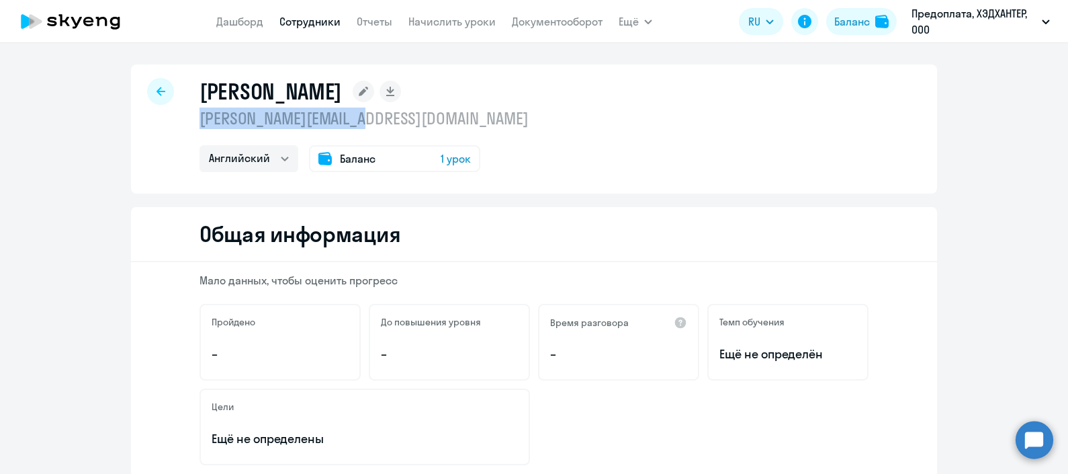
drag, startPoint x: 360, startPoint y: 117, endPoint x: 187, endPoint y: 115, distance: 172.0
click at [187, 115] on div "[PERSON_NAME] [PERSON_NAME][EMAIL_ADDRESS][DOMAIN_NAME] Английский Баланс 1 урок" at bounding box center [534, 129] width 806 height 129
copy p "[PERSON_NAME][EMAIL_ADDRESS][DOMAIN_NAME]"
